Goal: Find specific page/section: Locate a particular part of the current website

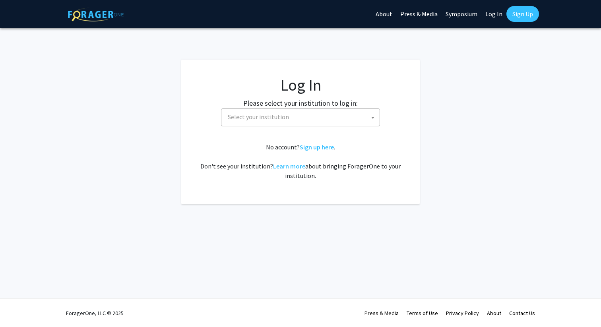
select select
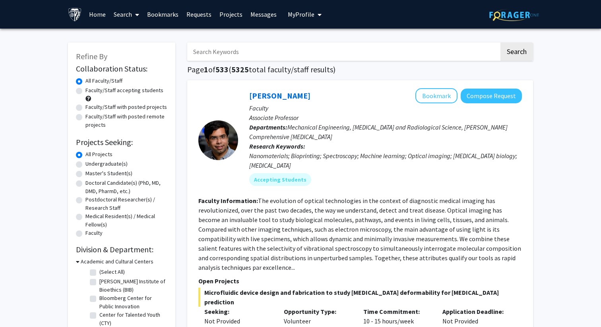
click at [266, 50] on input "Search Keywords" at bounding box center [343, 52] width 312 height 18
type input "[PERSON_NAME]"
click at [501, 43] on button "Search" at bounding box center [517, 52] width 33 height 18
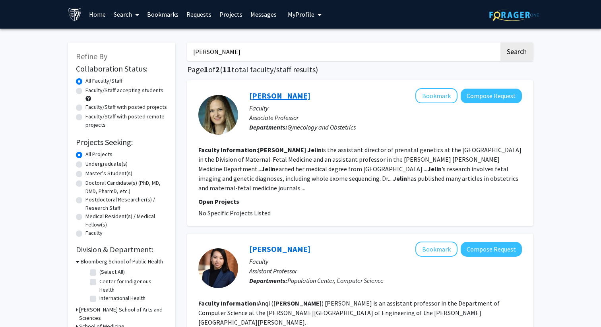
click at [268, 95] on link "Angie Jelin" at bounding box center [279, 96] width 61 height 10
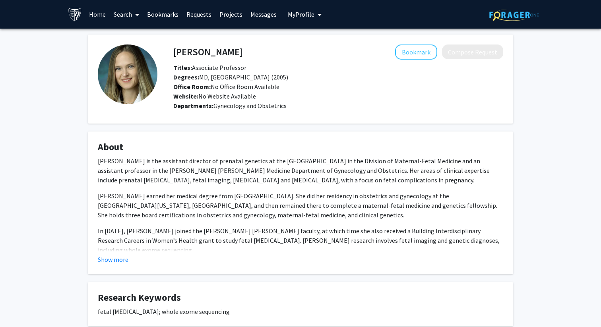
scroll to position [49, 0]
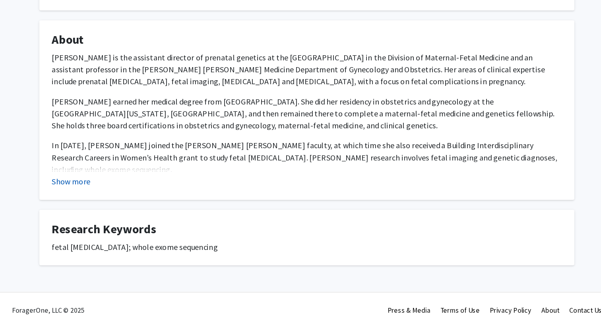
click at [119, 212] on button "Show more" at bounding box center [113, 211] width 31 height 10
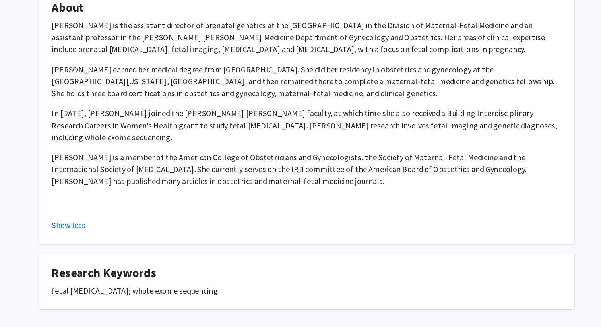
scroll to position [99, 0]
